Goal: Register for event/course

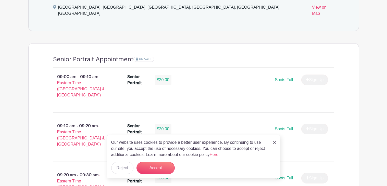
scroll to position [317, 0]
click at [163, 167] on button "Accept" at bounding box center [155, 168] width 38 height 12
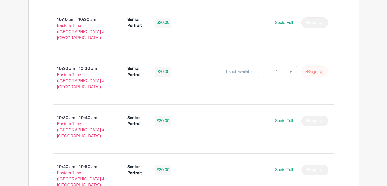
scroll to position [719, 0]
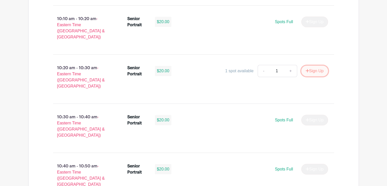
click at [306, 66] on button "Sign Up" at bounding box center [314, 71] width 27 height 11
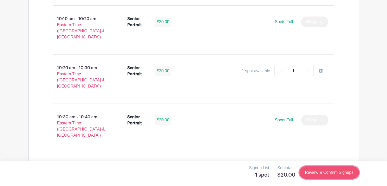
click at [324, 175] on link "Review & Confirm Signups" at bounding box center [328, 173] width 59 height 12
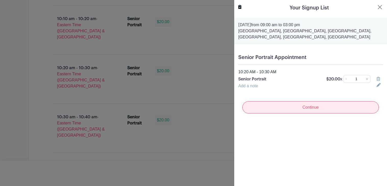
click at [313, 109] on input "Continue" at bounding box center [310, 108] width 136 height 12
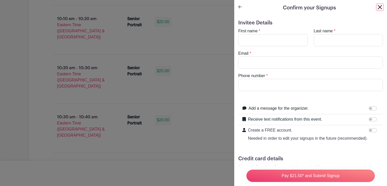
click at [380, 7] on button "Close" at bounding box center [380, 7] width 6 height 6
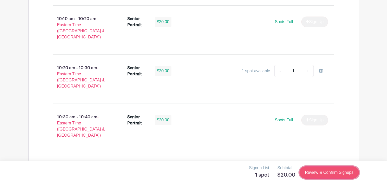
click at [323, 172] on link "Review & Confirm Signups" at bounding box center [328, 173] width 59 height 12
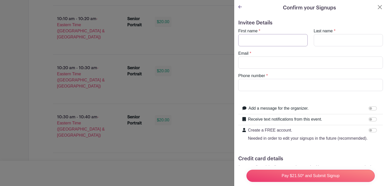
click at [252, 40] on input "First name" at bounding box center [272, 40] width 69 height 12
type input "[PERSON_NAME]"
type input "[EMAIL_ADDRESS][DOMAIN_NAME]"
type input "8644513549"
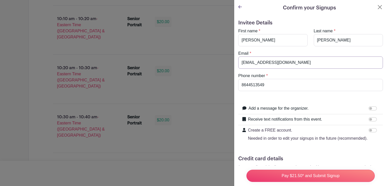
click at [305, 63] on input "[EMAIL_ADDRESS][DOMAIN_NAME]" at bounding box center [310, 63] width 145 height 12
type input "[EMAIL_ADDRESS][DOMAIN_NAME]"
click at [291, 84] on input "8644513549" at bounding box center [310, 85] width 145 height 12
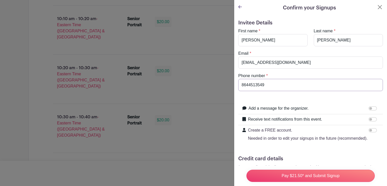
click at [291, 84] on input "8644513549" at bounding box center [310, 85] width 145 height 12
type input "8643619369"
click at [372, 119] on input "Receive text notifications from this event." at bounding box center [373, 120] width 8 height 4
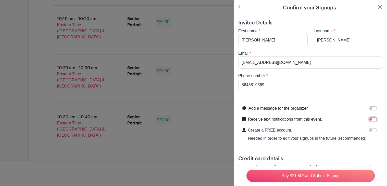
checkbox input "true"
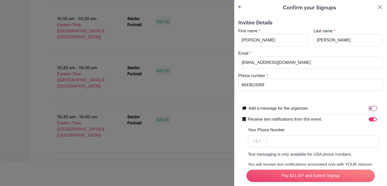
click at [369, 108] on input "Add a message for the organizer." at bounding box center [373, 109] width 8 height 4
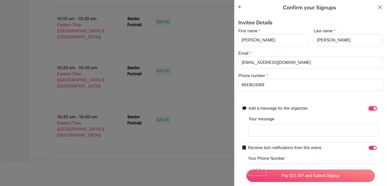
click at [369, 108] on input "Add a message for the organizer." at bounding box center [373, 109] width 8 height 4
checkbox input "false"
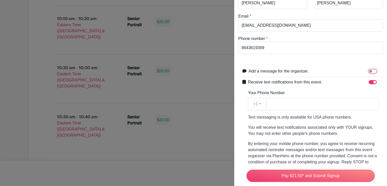
scroll to position [39, 0]
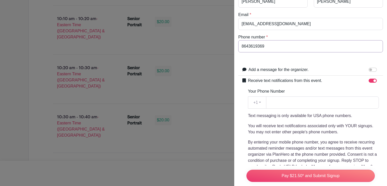
click at [275, 46] on input "8643619369" at bounding box center [310, 46] width 145 height 12
click at [294, 97] on input "Your Phone Number" at bounding box center [322, 103] width 113 height 12
paste input "8643619369"
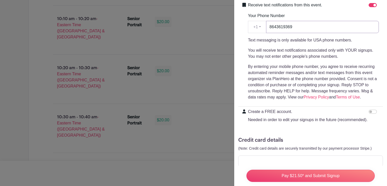
scroll to position [128, 0]
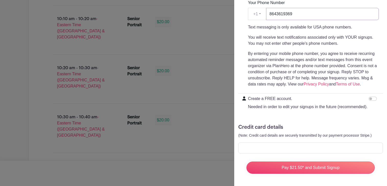
type input "8643619369"
click at [303, 151] on div at bounding box center [310, 148] width 145 height 11
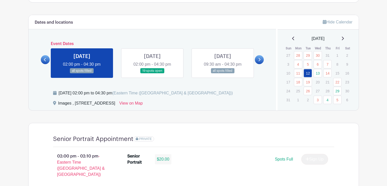
scroll to position [255, 0]
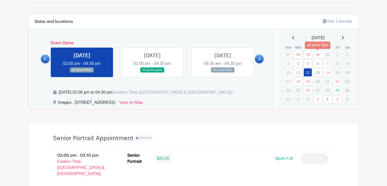
click at [317, 57] on link "30" at bounding box center [318, 55] width 8 height 8
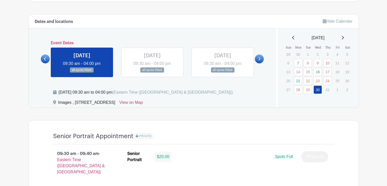
click at [344, 39] on link at bounding box center [342, 38] width 3 height 6
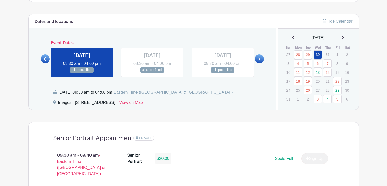
click at [343, 38] on icon at bounding box center [342, 38] width 3 height 4
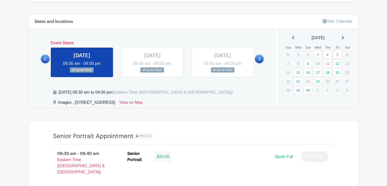
click at [292, 39] on icon at bounding box center [293, 38] width 3 height 4
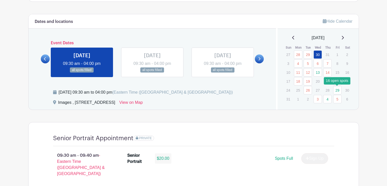
click at [336, 91] on link "29" at bounding box center [337, 90] width 8 height 8
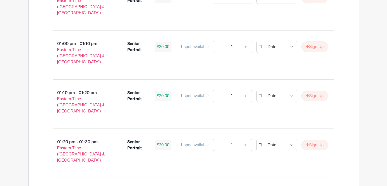
scroll to position [1635, 0]
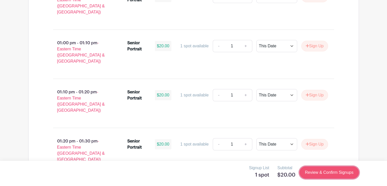
click at [339, 176] on link "Review & Confirm Signups" at bounding box center [328, 173] width 59 height 12
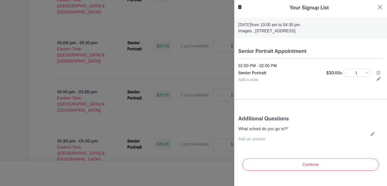
click at [372, 136] on icon at bounding box center [372, 134] width 4 height 4
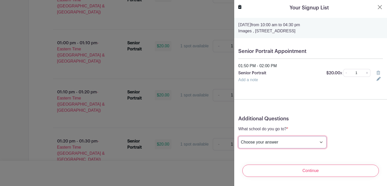
click at [294, 144] on select "Choose your answer Boiling Springs High Broome High Byrnes High Chesnee High Cl…" at bounding box center [282, 142] width 88 height 12
select select "3944"
click at [238, 137] on select "Choose your answer Boiling Springs High Broome High Byrnes High Chesnee High Cl…" at bounding box center [282, 142] width 88 height 12
drag, startPoint x: 255, startPoint y: 31, endPoint x: 332, endPoint y: 32, distance: 76.5
click at [332, 32] on p "Images , 405 West Poinsett Street, Greer, SC, USA" at bounding box center [310, 31] width 145 height 6
